Goal: Ask a question

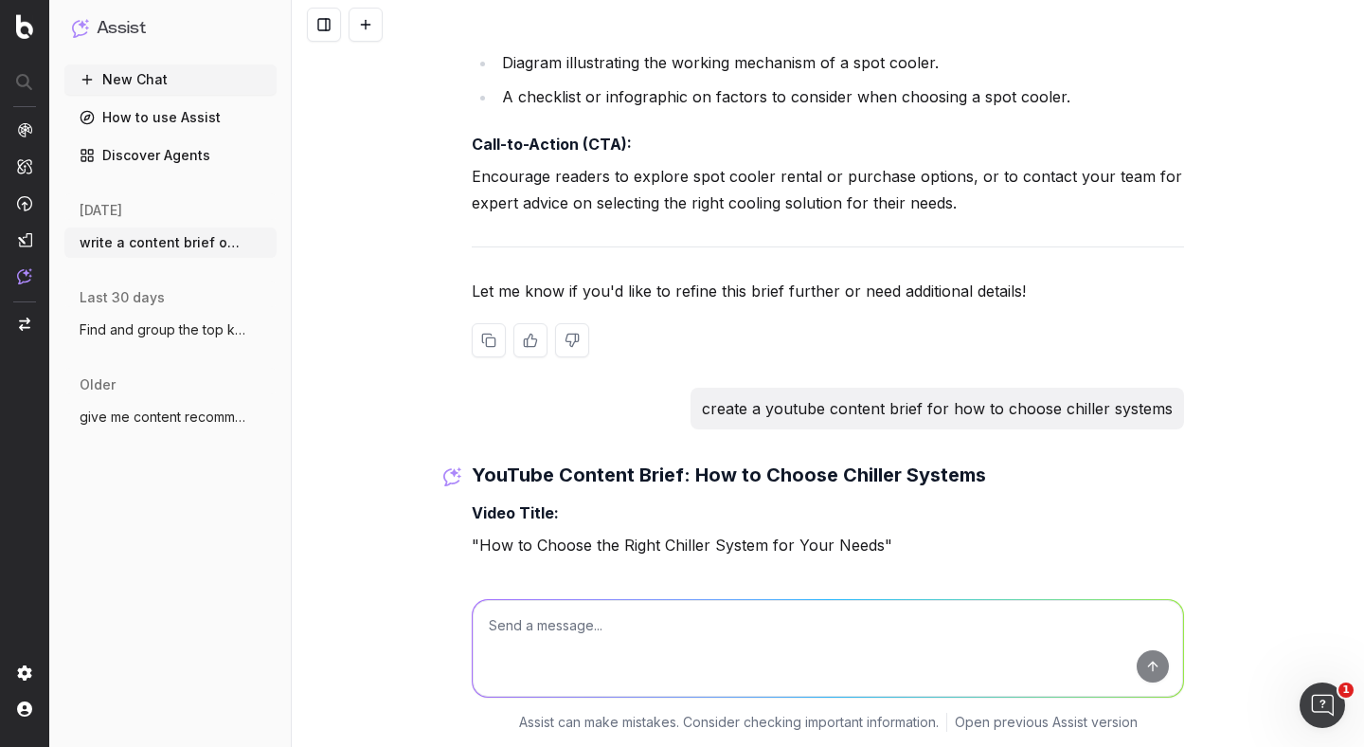
scroll to position [4458, 0]
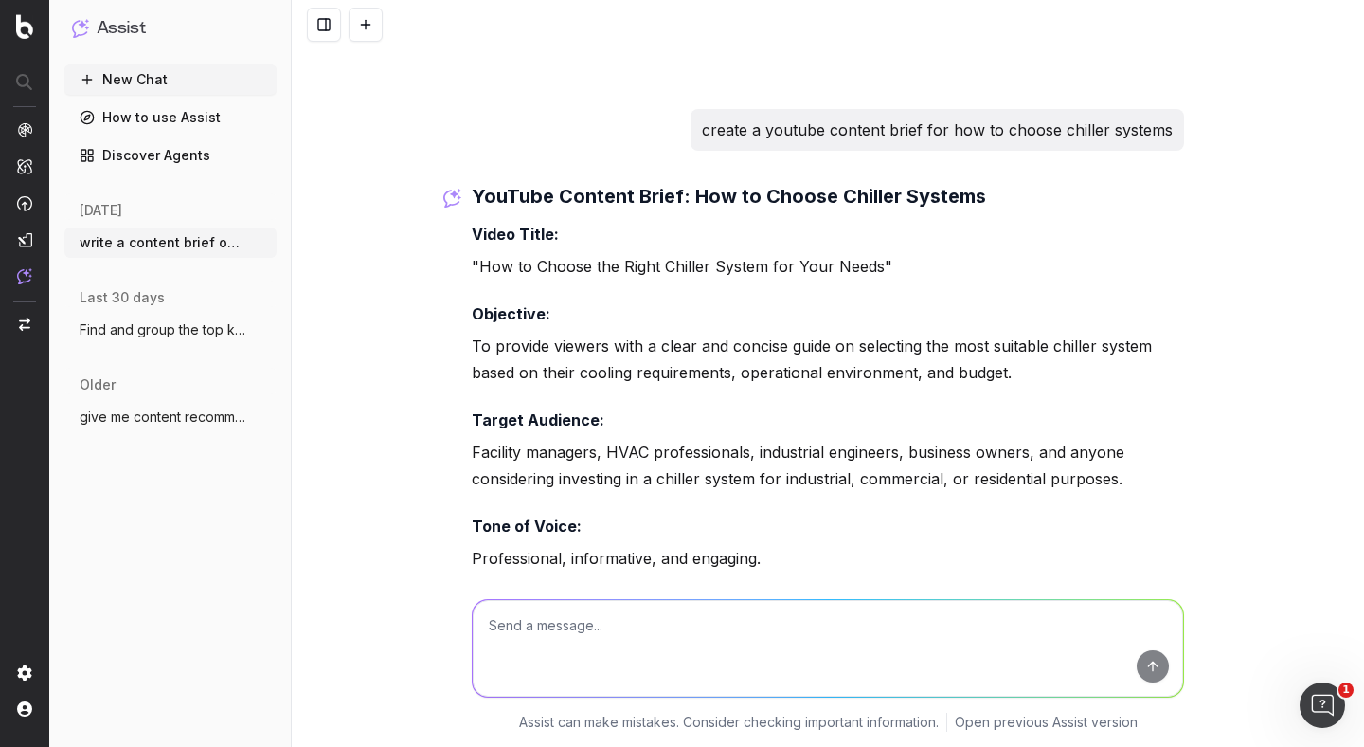
click at [862, 128] on p "create a youtube content brief for how to choose chiller systems" at bounding box center [937, 130] width 471 height 27
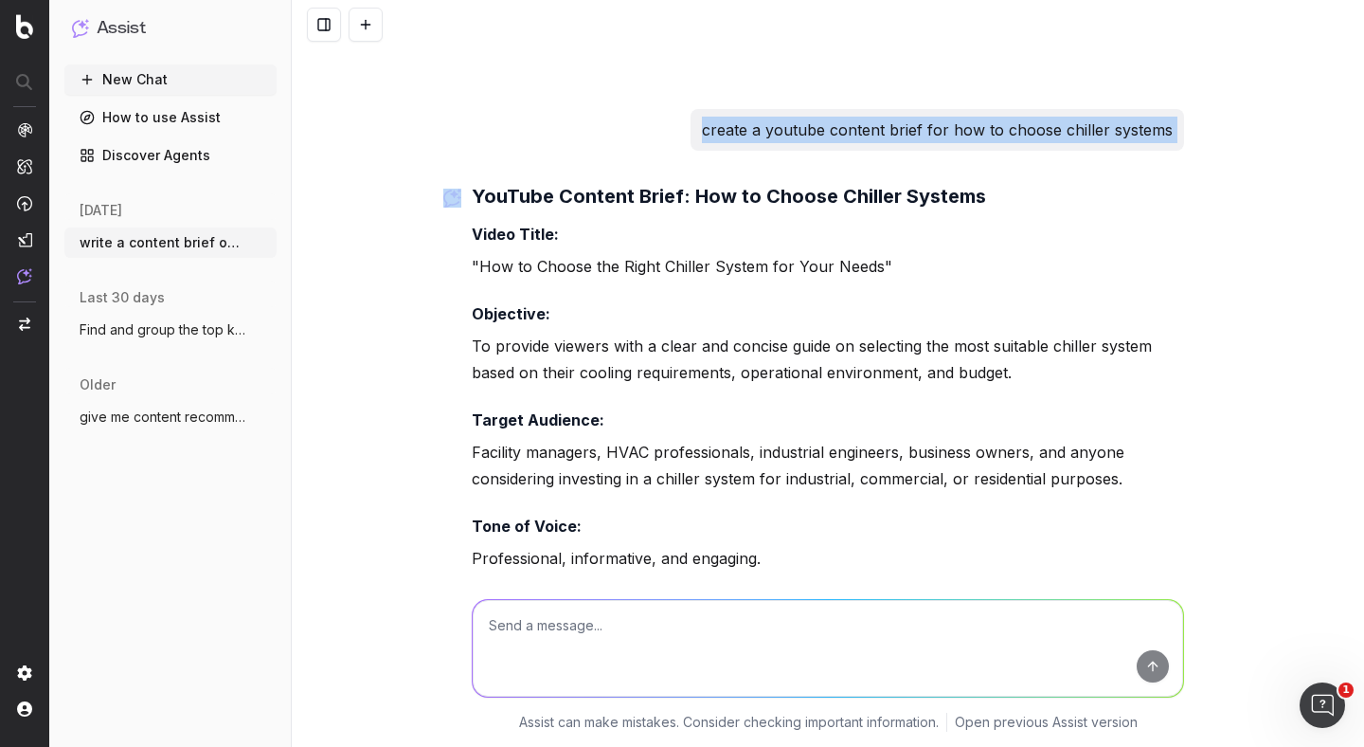
click at [862, 128] on p "create a youtube content brief for how to choose chiller systems" at bounding box center [937, 130] width 471 height 27
copy p "create a youtube content brief for how to choose chiller systems"
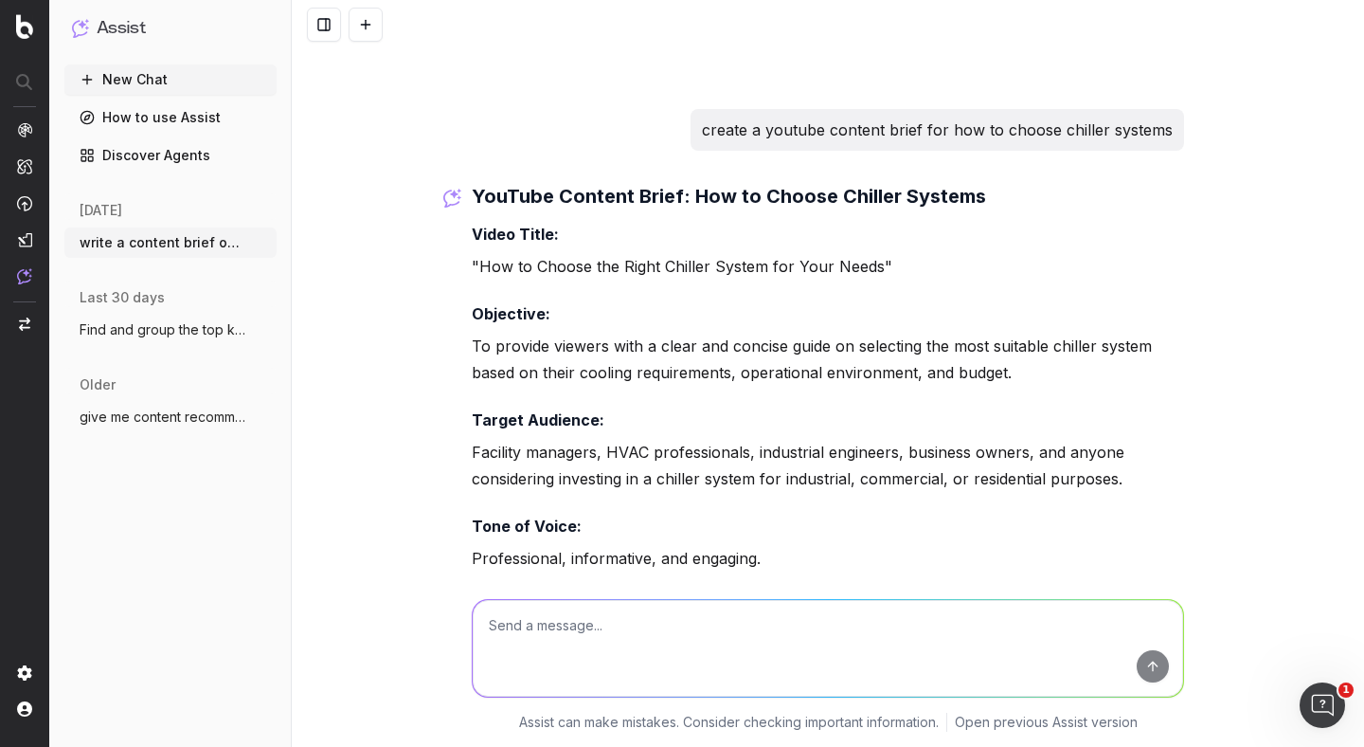
click at [638, 631] on textarea at bounding box center [828, 648] width 711 height 97
paste textarea "create a youtube content brief for how to choose chiller systems"
click at [928, 616] on textarea "create a youtube content brief for how to choose chiller systems" at bounding box center [828, 648] width 711 height 97
drag, startPoint x: 928, startPoint y: 621, endPoint x: 703, endPoint y: 622, distance: 224.6
click at [703, 622] on textarea "create a youtube content brief for how to choose chiller systems" at bounding box center [828, 648] width 711 height 97
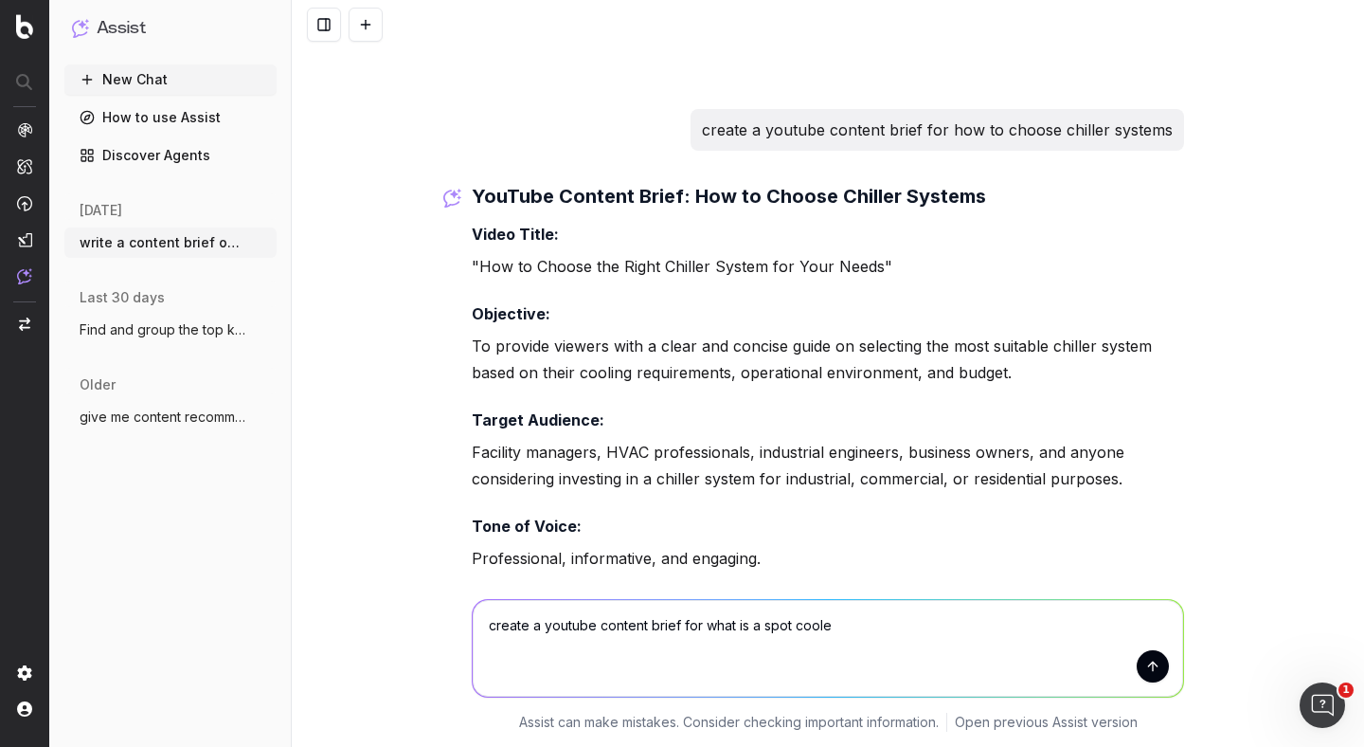
type textarea "create a youtube content brief for what is a spot cooler"
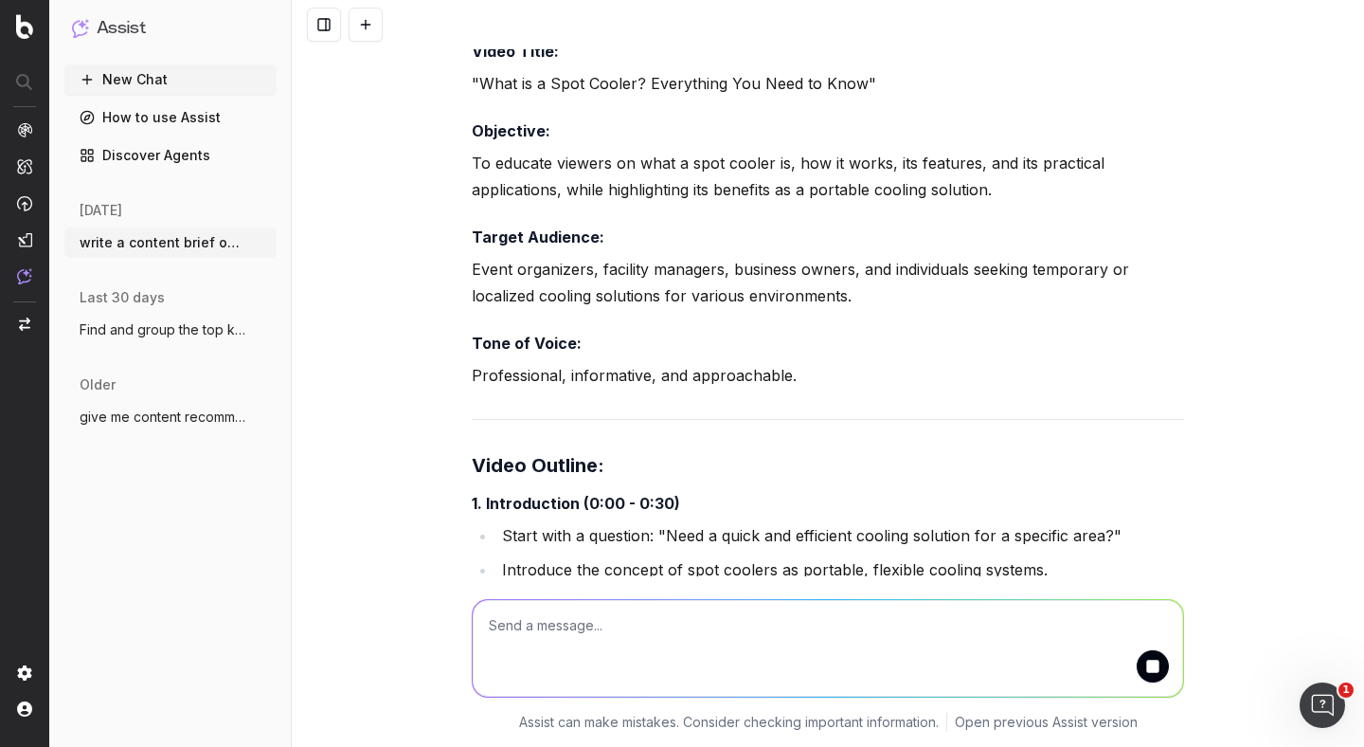
scroll to position [7852, 0]
